Goal: Task Accomplishment & Management: Complete application form

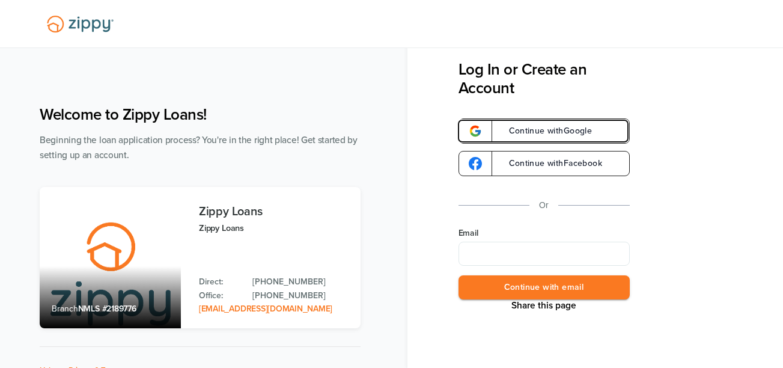
click at [560, 131] on span "Continue with Google" at bounding box center [545, 131] width 96 height 8
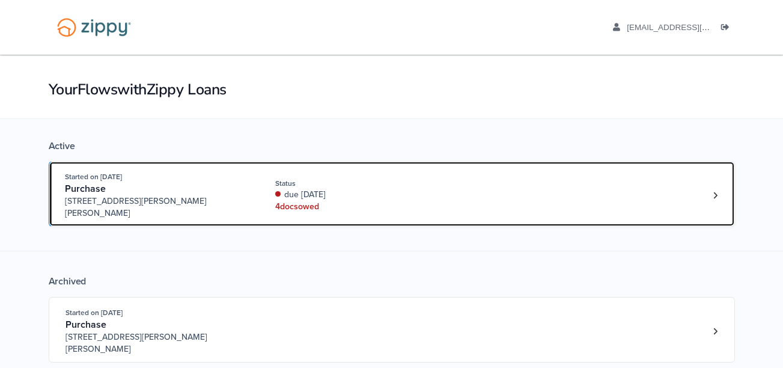
click at [287, 189] on div "due 10 days ago" at bounding box center [355, 195] width 160 height 12
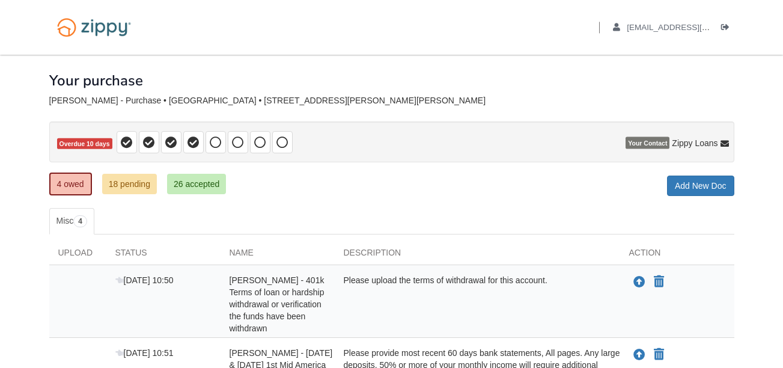
click at [444, 201] on div "× × × Pending Add Document Notice document will be included in the email sent t…" at bounding box center [391, 307] width 685 height 504
click at [430, 228] on ul "Misc 4" at bounding box center [391, 221] width 685 height 26
